Goal: Transaction & Acquisition: Purchase product/service

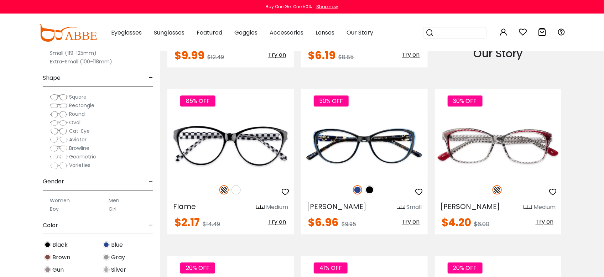
scroll to position [712, 0]
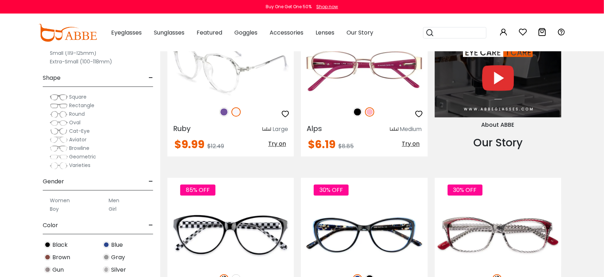
type input "**********"
click at [236, 111] on img at bounding box center [235, 111] width 9 height 9
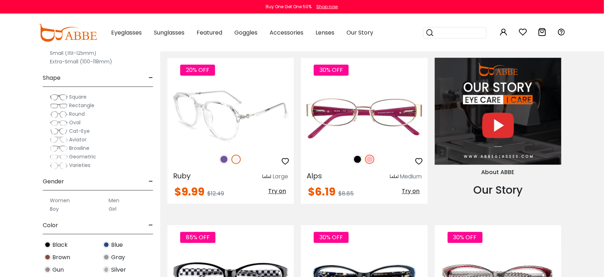
scroll to position [668, 0]
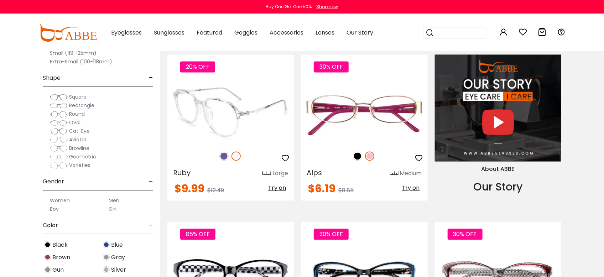
click at [238, 155] on img at bounding box center [235, 156] width 9 height 9
click at [224, 156] on img at bounding box center [223, 156] width 9 height 9
click at [234, 154] on img at bounding box center [235, 156] width 9 height 9
click at [224, 156] on img at bounding box center [223, 156] width 9 height 9
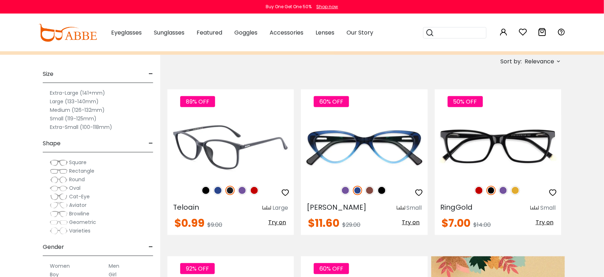
scroll to position [134, 0]
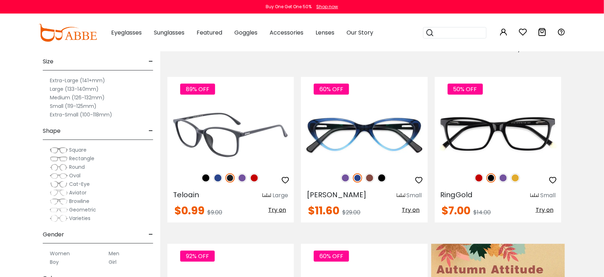
click at [240, 148] on img at bounding box center [230, 134] width 126 height 63
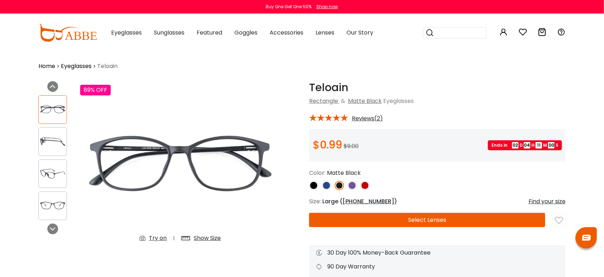
type input "**********"
click at [315, 184] on img at bounding box center [313, 185] width 9 height 9
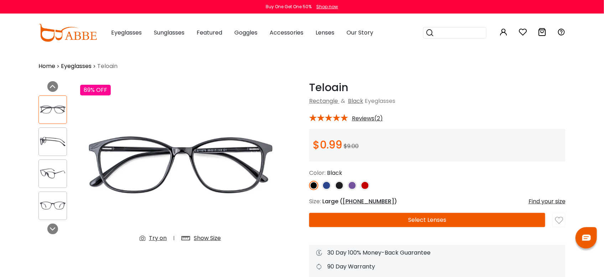
click at [324, 185] on img at bounding box center [326, 185] width 9 height 9
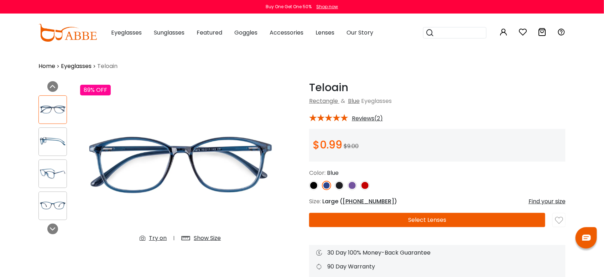
click at [337, 185] on img at bounding box center [339, 185] width 9 height 9
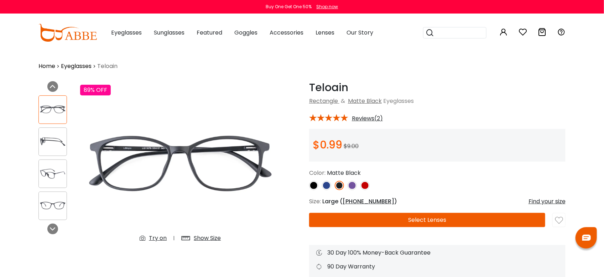
click at [351, 185] on img at bounding box center [352, 185] width 9 height 9
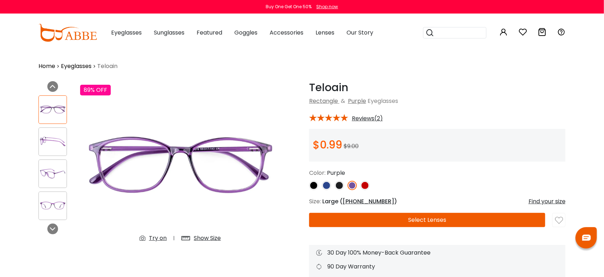
click at [364, 184] on img at bounding box center [364, 185] width 9 height 9
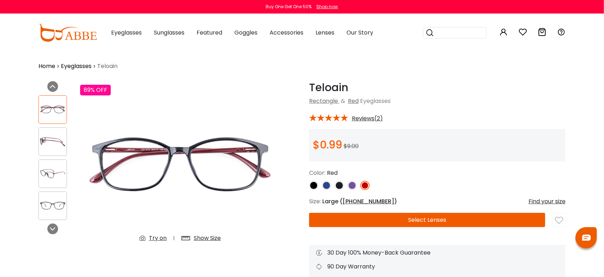
click at [328, 186] on img at bounding box center [326, 185] width 9 height 9
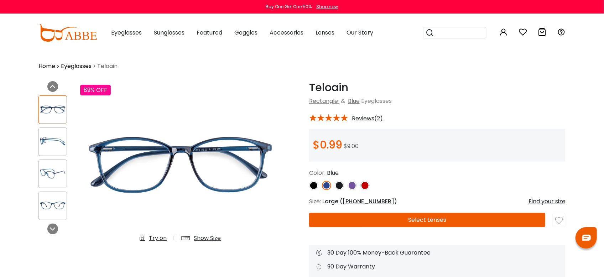
click at [386, 215] on button "Select Lenses" at bounding box center [427, 220] width 236 height 14
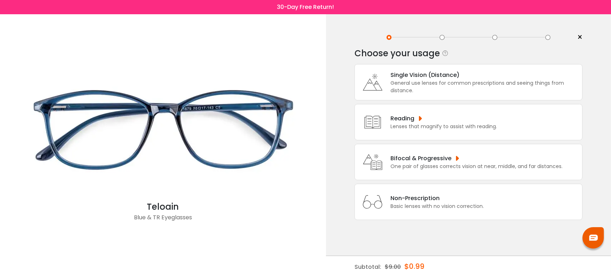
click at [393, 82] on div "General use lenses for common prescriptions and seeing things from distance." at bounding box center [484, 86] width 188 height 15
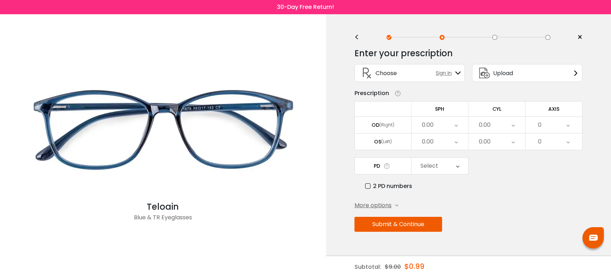
click at [455, 124] on icon at bounding box center [455, 125] width 3 height 16
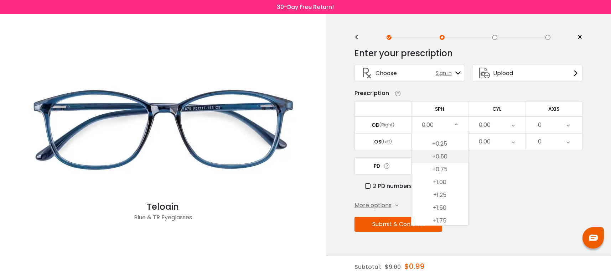
scroll to position [1068, 0]
click at [440, 174] on li "+1.25" at bounding box center [439, 174] width 57 height 13
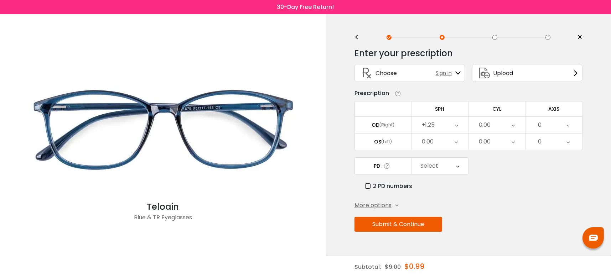
click at [512, 125] on icon at bounding box center [512, 125] width 3 height 16
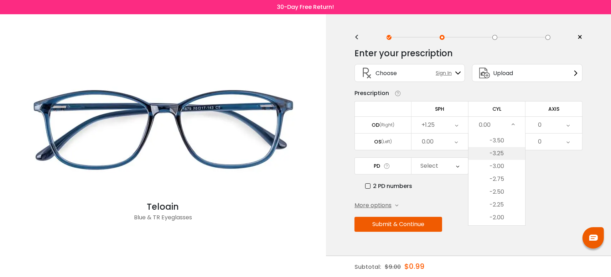
click at [501, 152] on li "-3.25" at bounding box center [496, 153] width 57 height 13
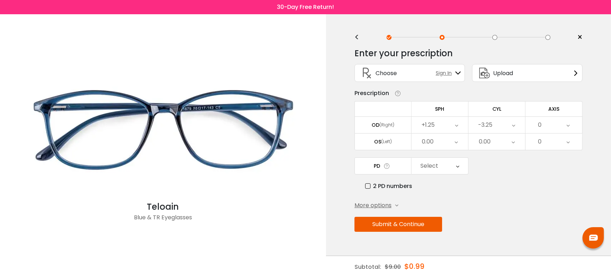
click at [568, 126] on icon at bounding box center [567, 125] width 3 height 16
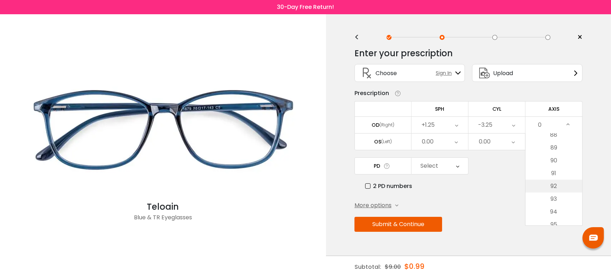
scroll to position [1113, 0]
click at [556, 177] on li "90" at bounding box center [553, 180] width 57 height 13
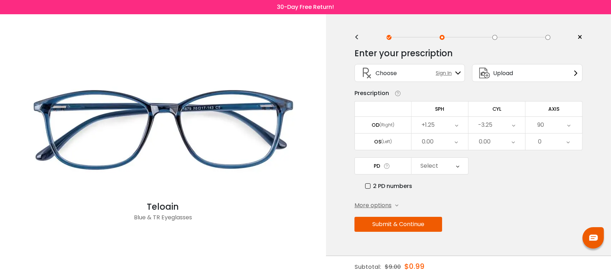
click at [567, 143] on icon at bounding box center [567, 142] width 3 height 16
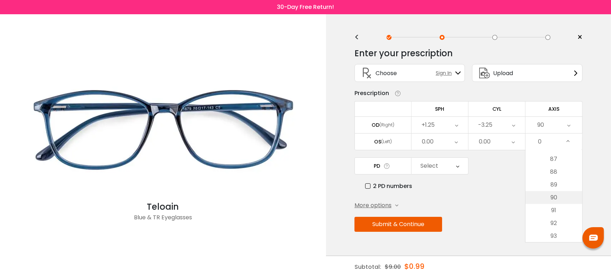
click at [557, 193] on li "90" at bounding box center [553, 197] width 57 height 13
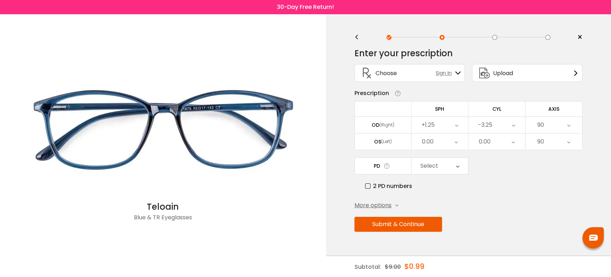
click at [455, 143] on icon at bounding box center [455, 142] width 3 height 16
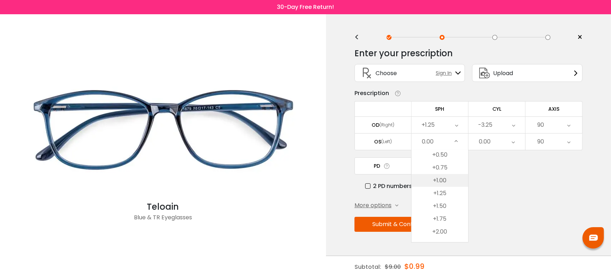
scroll to position [1068, 0]
drag, startPoint x: 444, startPoint y: 189, endPoint x: 454, endPoint y: 182, distance: 12.2
click at [444, 188] on li "+1.25" at bounding box center [439, 191] width 57 height 13
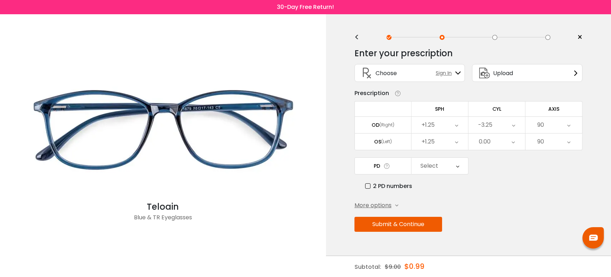
click at [512, 142] on icon at bounding box center [512, 142] width 3 height 16
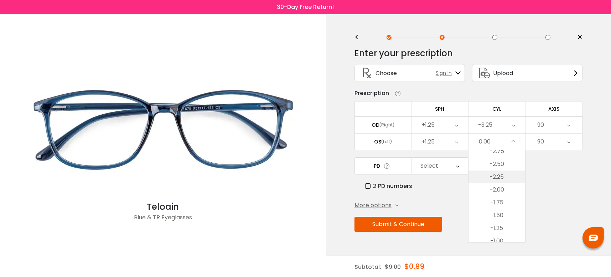
scroll to position [127, 0]
click at [501, 170] on li "-3.25" at bounding box center [496, 170] width 57 height 13
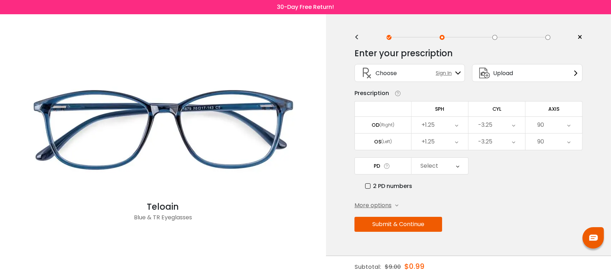
click at [457, 166] on icon at bounding box center [457, 166] width 3 height 16
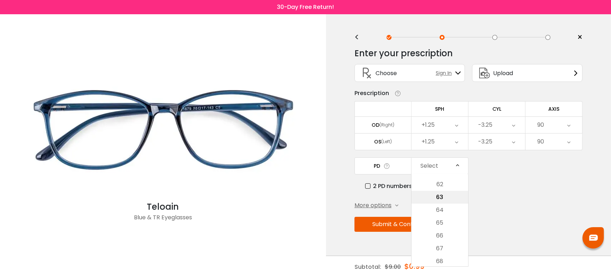
scroll to position [216, 0]
click at [440, 218] on li "66" at bounding box center [439, 221] width 57 height 13
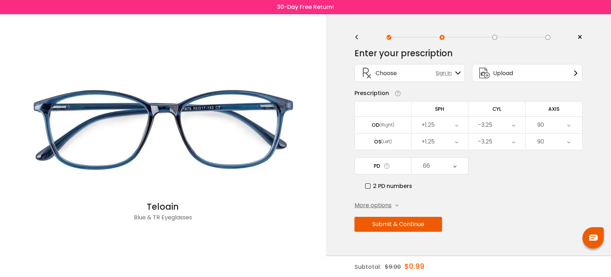
click at [379, 205] on span "More options" at bounding box center [372, 205] width 37 height 9
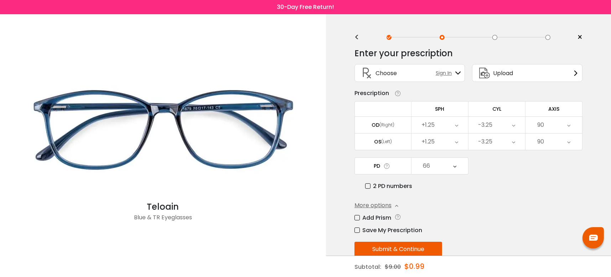
click at [357, 217] on label "Add Prism" at bounding box center [372, 217] width 37 height 9
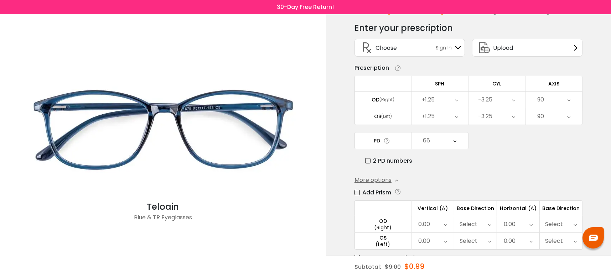
scroll to position [45, 0]
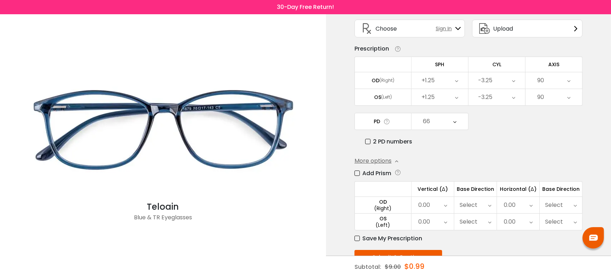
click at [531, 204] on icon at bounding box center [530, 205] width 3 height 16
click at [521, 264] on li "5.00" at bounding box center [518, 267] width 42 height 13
click at [573, 206] on icon at bounding box center [574, 205] width 3 height 16
click at [562, 243] on li "Out" at bounding box center [560, 245] width 42 height 13
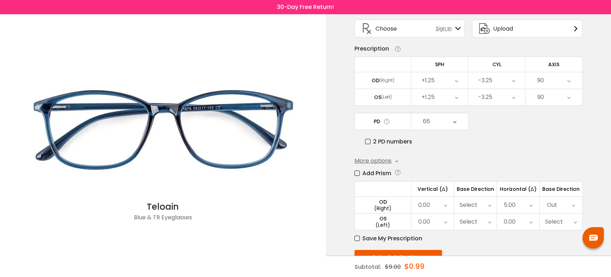
click at [531, 221] on icon at bounding box center [530, 222] width 3 height 16
click at [519, 264] on li "5.00" at bounding box center [518, 267] width 42 height 13
click at [573, 220] on icon at bounding box center [574, 222] width 3 height 16
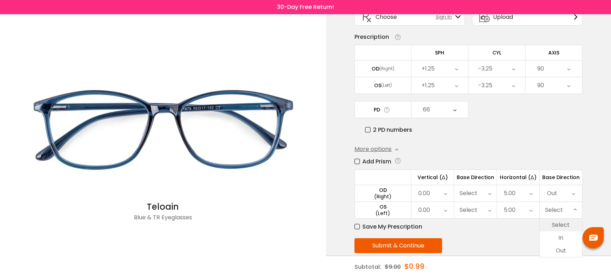
scroll to position [67, 0]
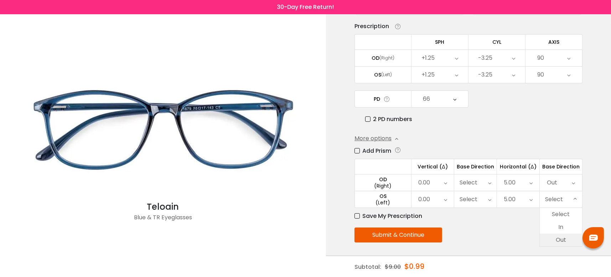
click at [560, 237] on li "Out" at bounding box center [560, 240] width 42 height 13
click at [369, 231] on button "Submit & Continue" at bounding box center [398, 235] width 88 height 15
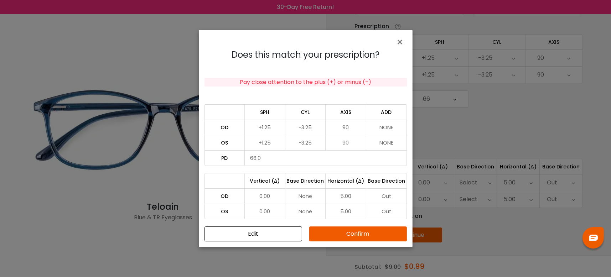
click at [359, 231] on button "Confirm" at bounding box center [358, 233] width 98 height 15
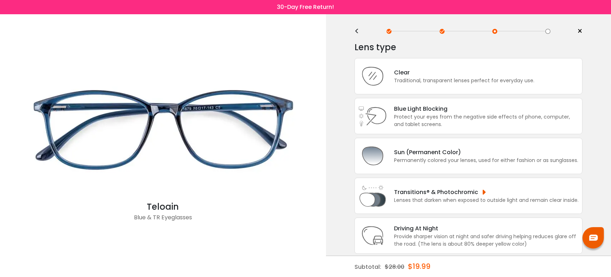
scroll to position [0, 0]
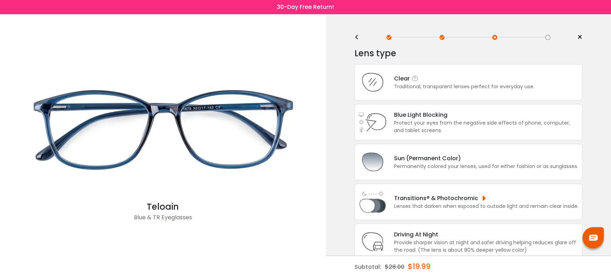
click at [405, 88] on div "Traditional, transparent lenses perfect for everyday use." at bounding box center [464, 86] width 140 height 7
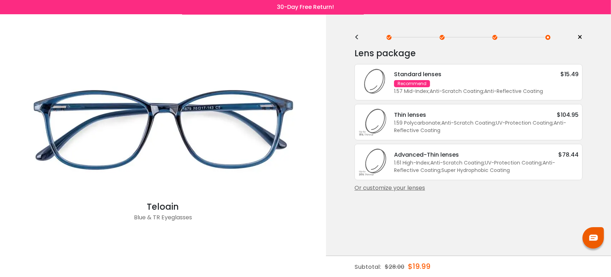
click at [414, 185] on div "Or customize your lenses" at bounding box center [468, 188] width 228 height 9
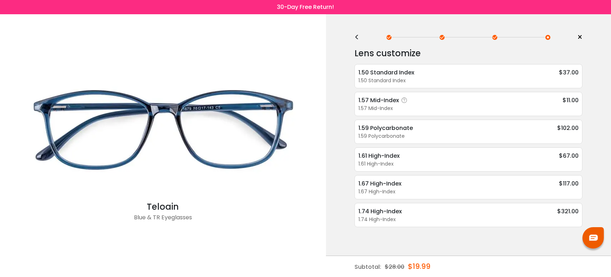
click at [388, 105] on div "1.57 Mid-Index" at bounding box center [468, 108] width 220 height 7
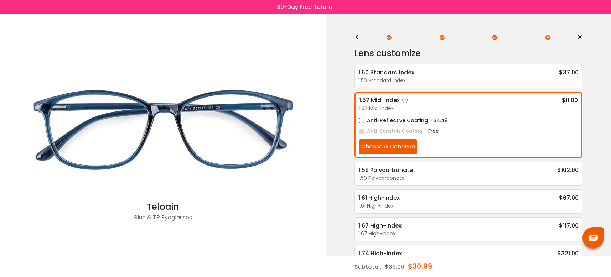
click at [361, 119] on label "Anti-Reflective Coating" at bounding box center [393, 120] width 69 height 9
click at [387, 144] on button "Choose & Continue" at bounding box center [388, 146] width 58 height 15
